Goal: Information Seeking & Learning: Check status

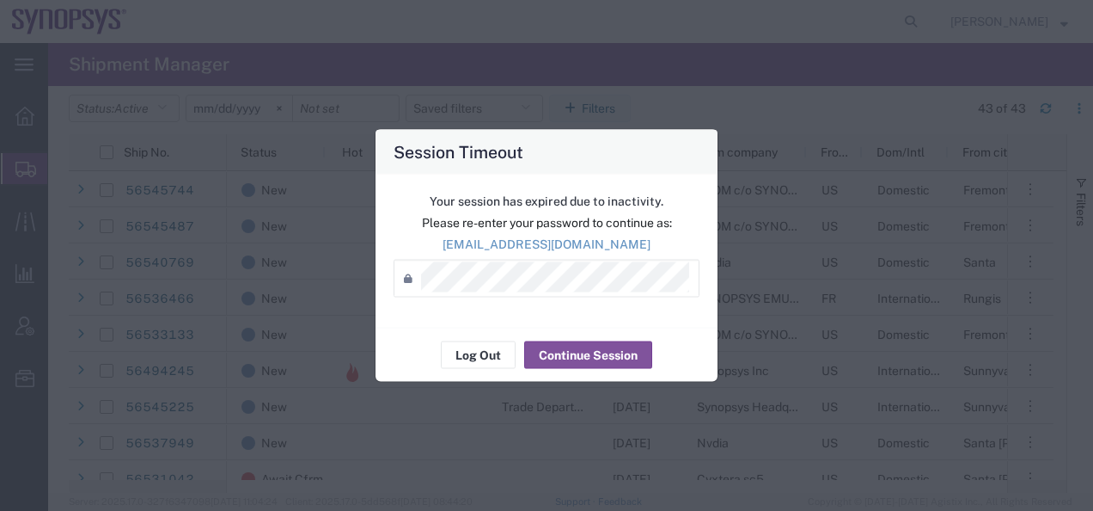
click at [553, 318] on div "Your session has expired due to inactivity. Please re-enter your password to co…" at bounding box center [547, 250] width 342 height 153
click at [552, 345] on button "Continue Session" at bounding box center [588, 355] width 128 height 28
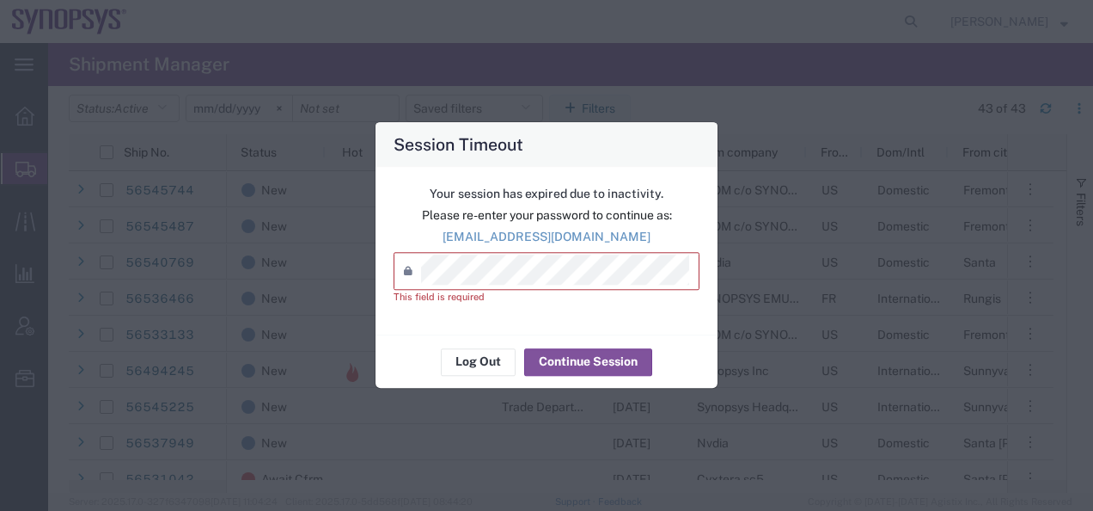
click at [420, 266] on icon at bounding box center [412, 272] width 17 height 28
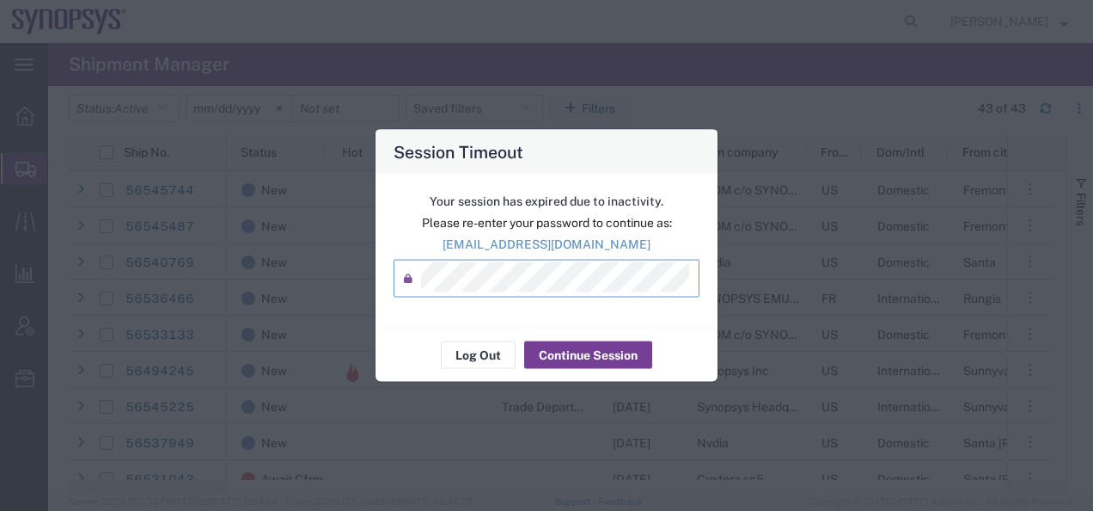
click at [590, 351] on button "Continue Session" at bounding box center [588, 355] width 128 height 28
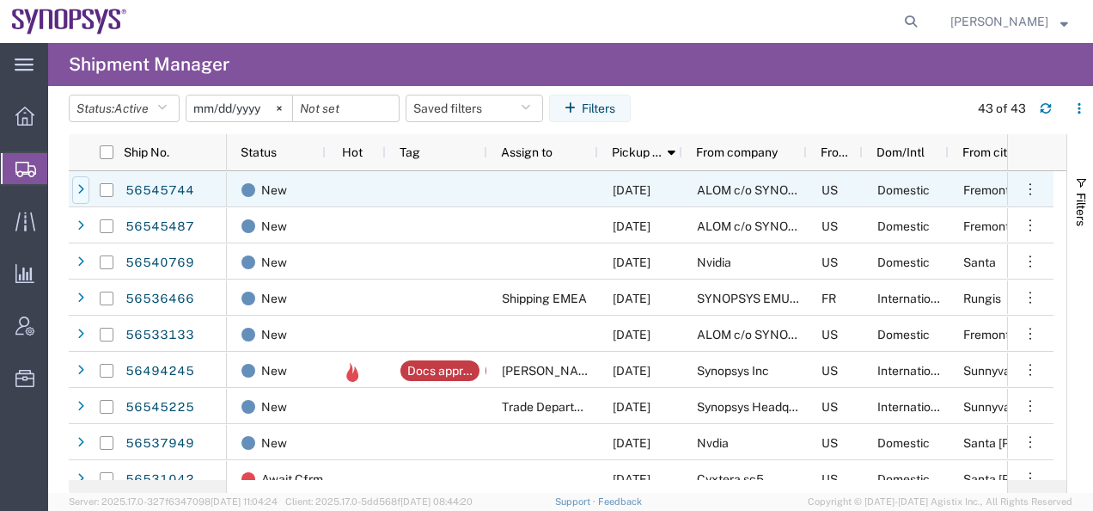
click at [83, 193] on icon at bounding box center [80, 190] width 7 height 12
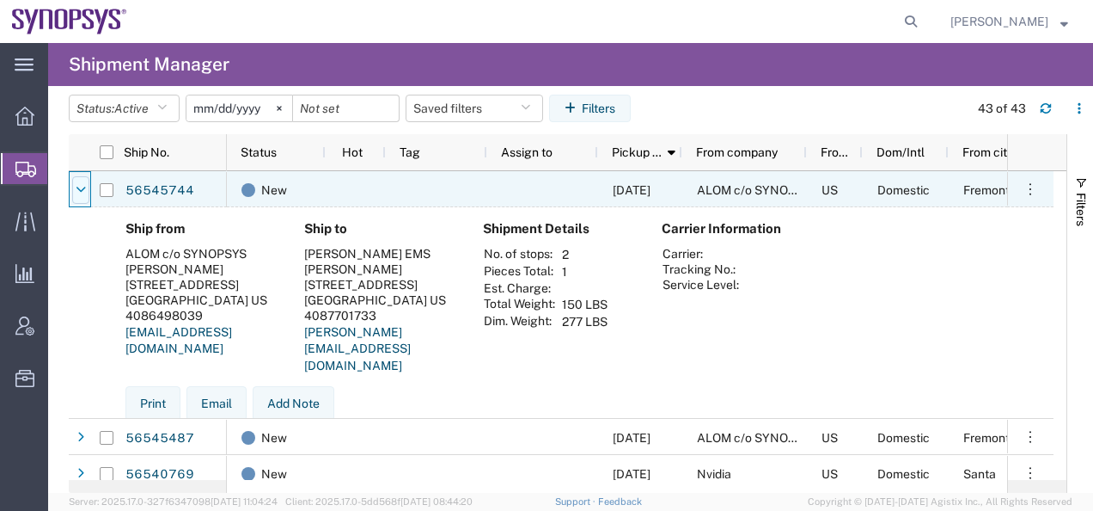
click at [83, 193] on icon at bounding box center [81, 190] width 10 height 12
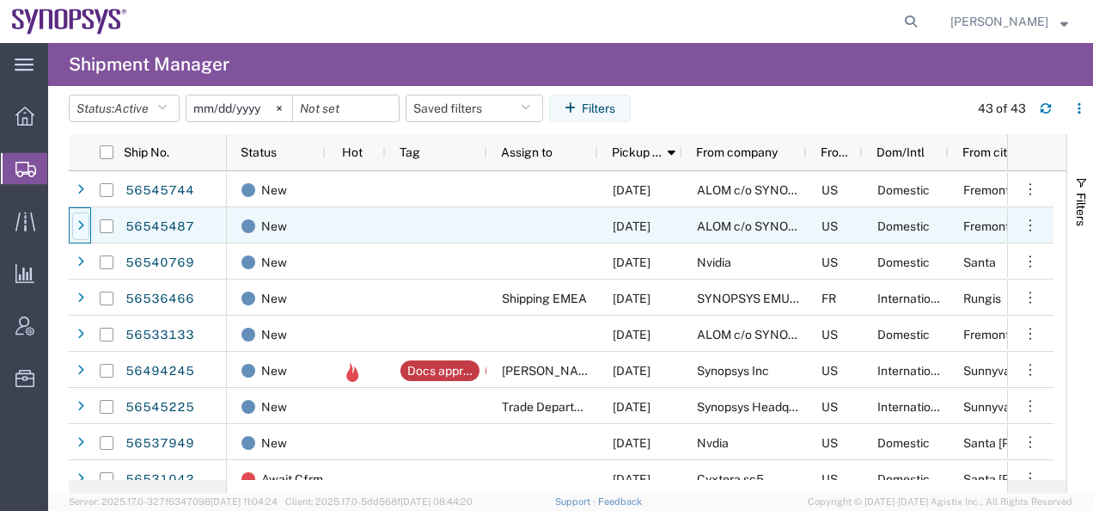
click at [81, 222] on icon at bounding box center [80, 226] width 7 height 12
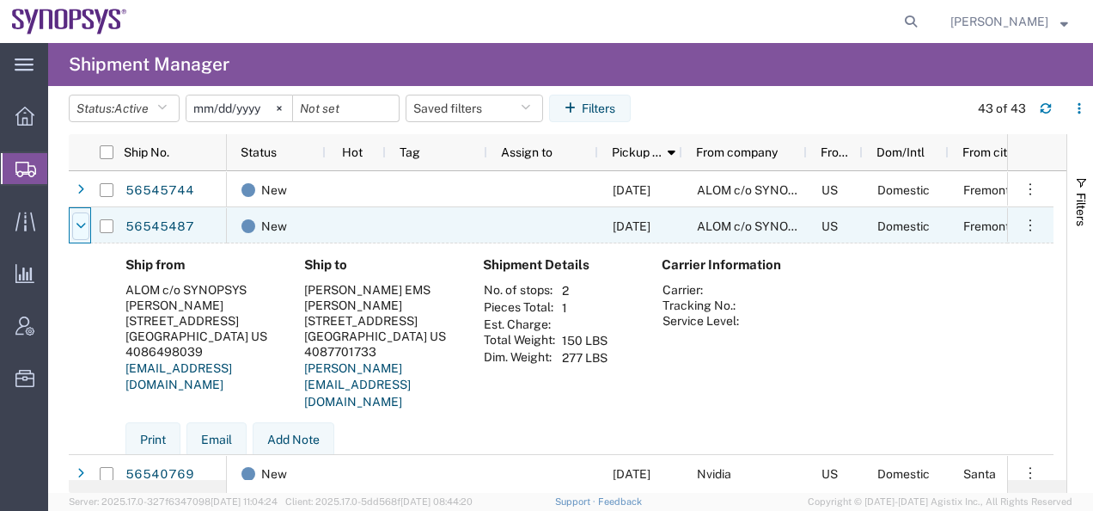
click at [80, 224] on icon at bounding box center [81, 226] width 10 height 12
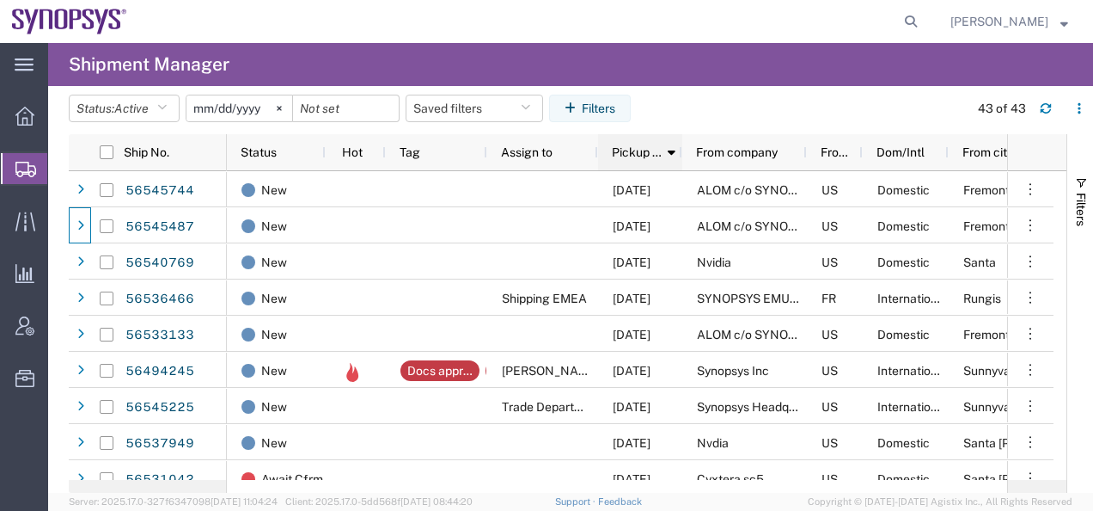
click at [633, 152] on span "Pickup date" at bounding box center [637, 152] width 51 height 14
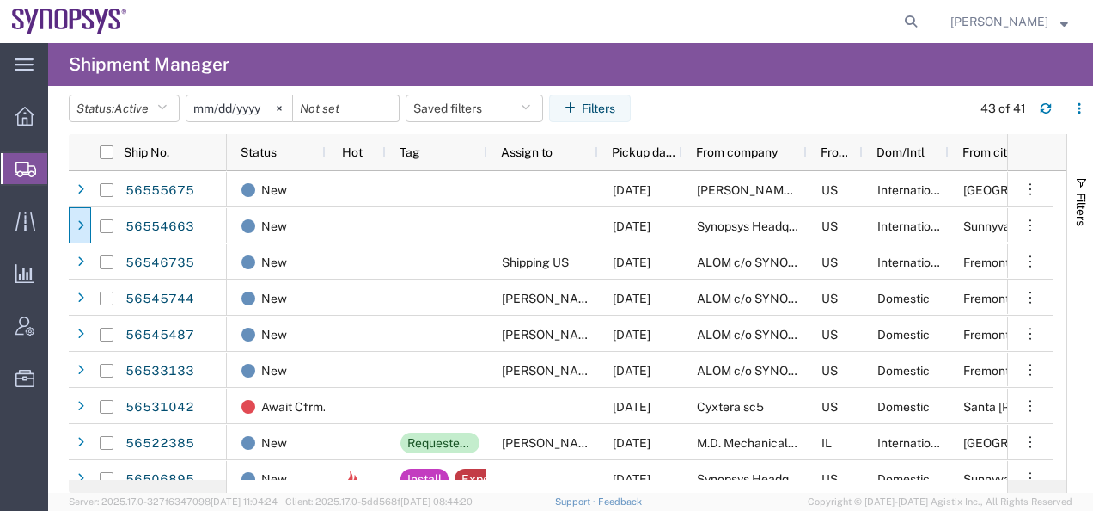
click at [641, 152] on span "Pickup date" at bounding box center [644, 152] width 64 height 14
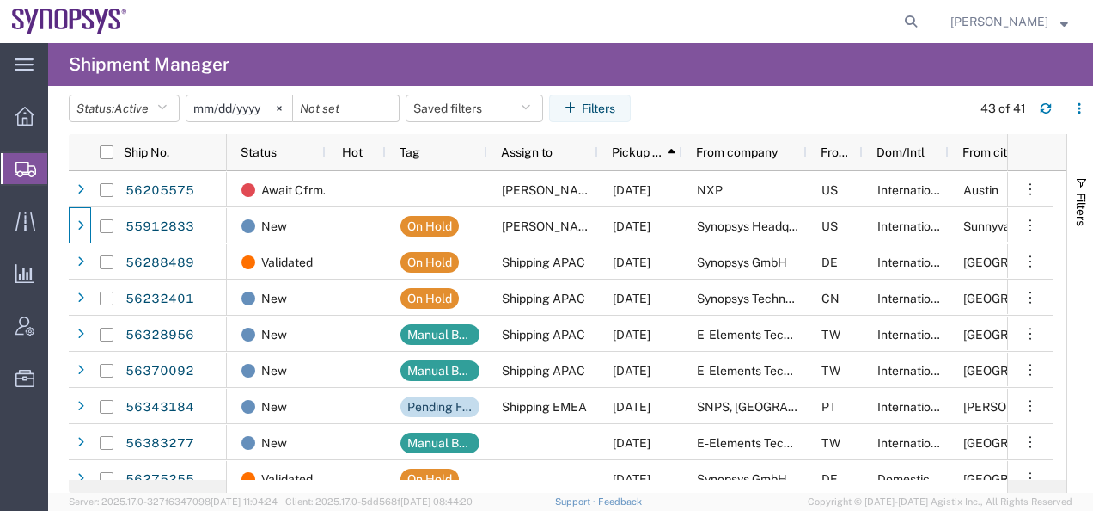
click at [641, 152] on span "Pickup date" at bounding box center [637, 152] width 51 height 14
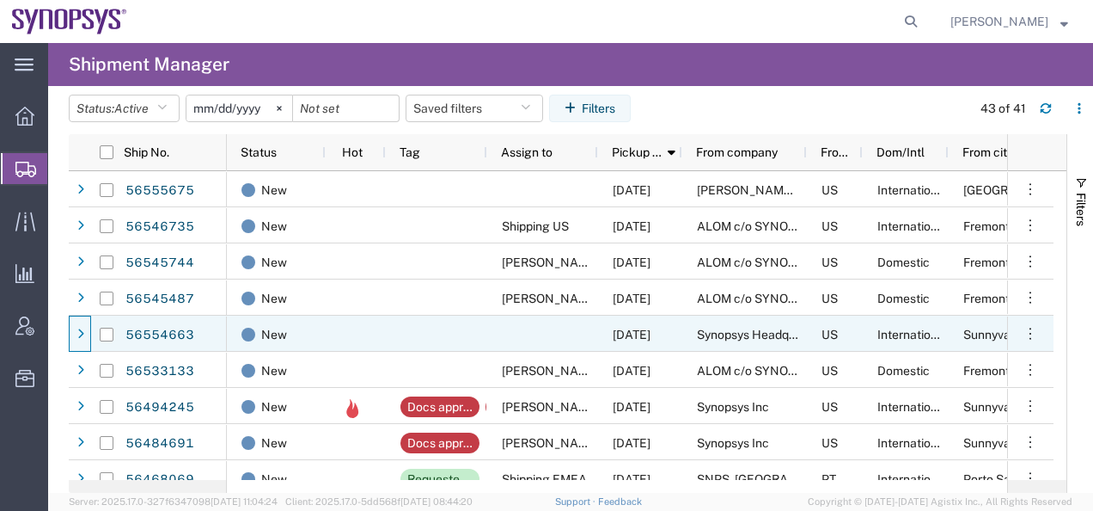
click at [83, 339] on icon at bounding box center [80, 334] width 7 height 12
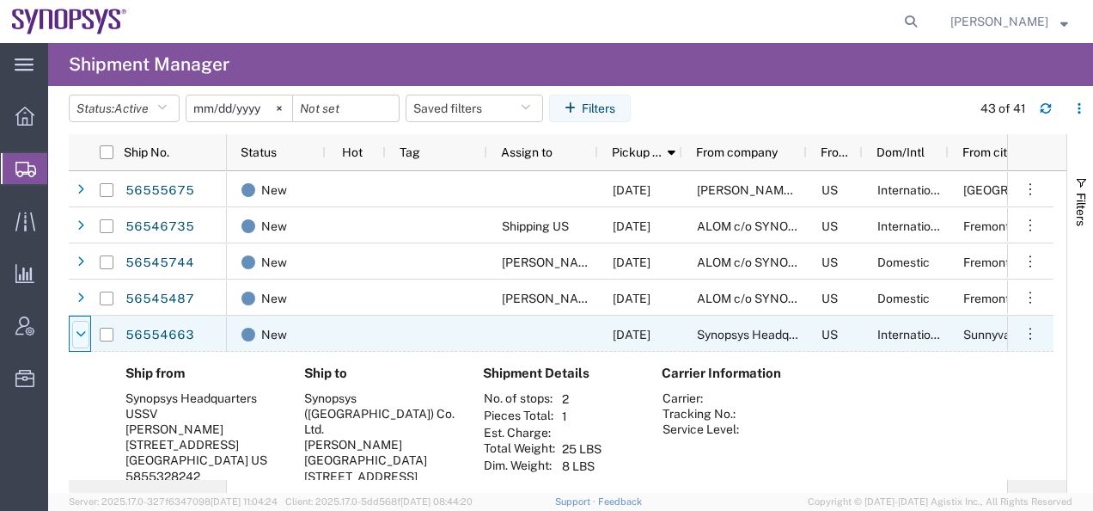
click at [84, 332] on icon at bounding box center [81, 334] width 10 height 12
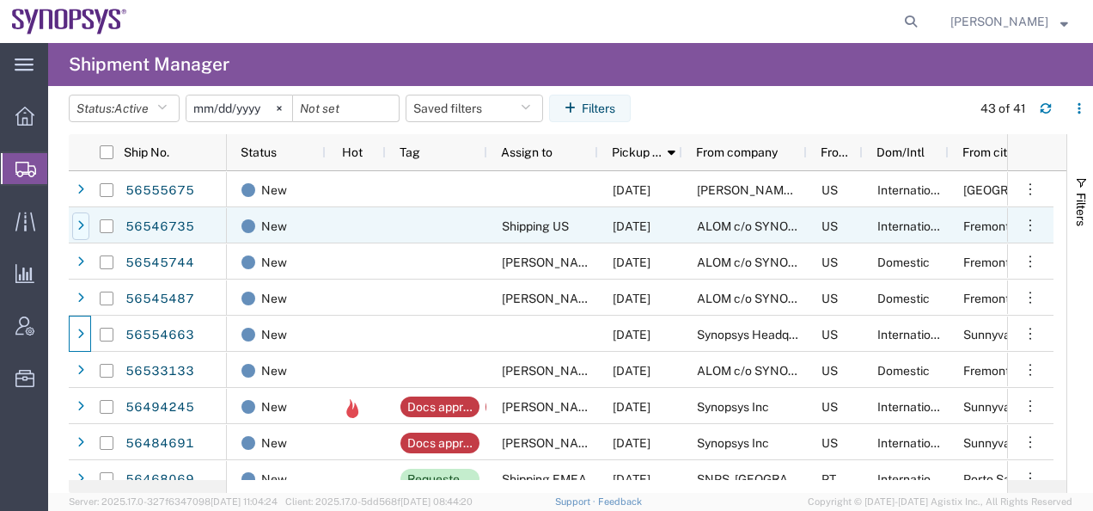
click at [86, 227] on div at bounding box center [80, 226] width 17 height 28
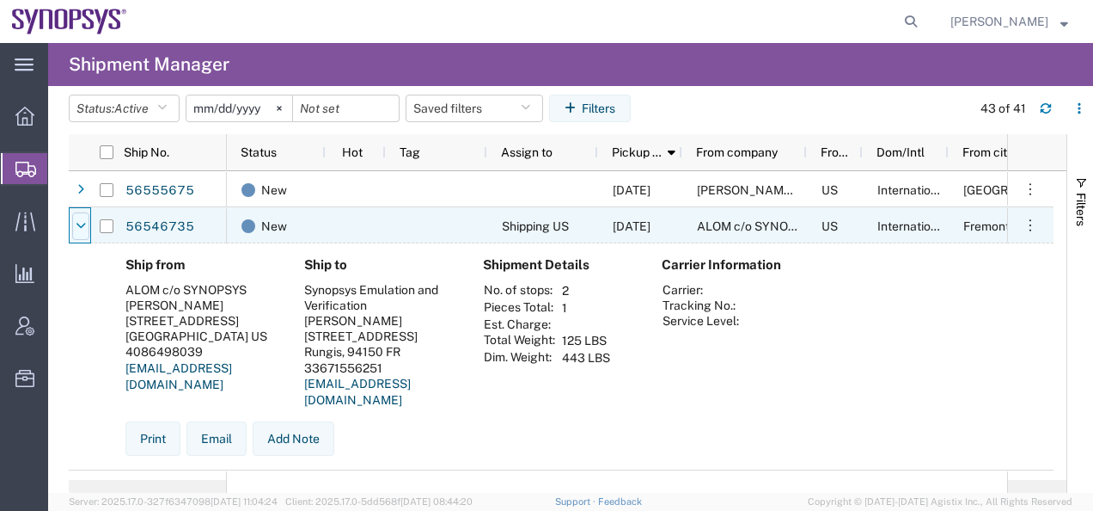
click at [83, 226] on icon at bounding box center [81, 226] width 10 height 12
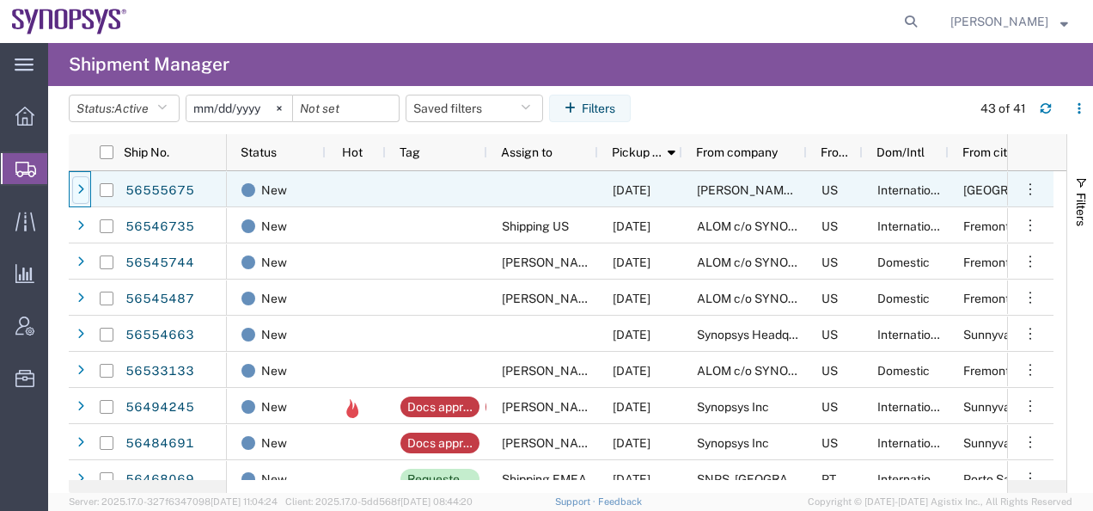
click at [82, 193] on icon at bounding box center [80, 190] width 7 height 12
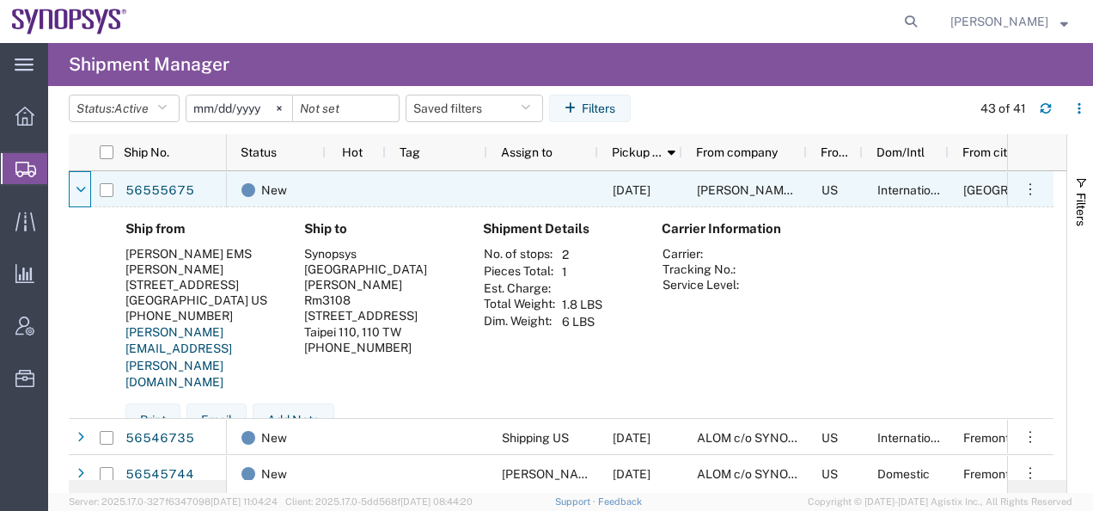
click at [82, 193] on icon at bounding box center [81, 190] width 10 height 12
